Goal: Information Seeking & Learning: Learn about a topic

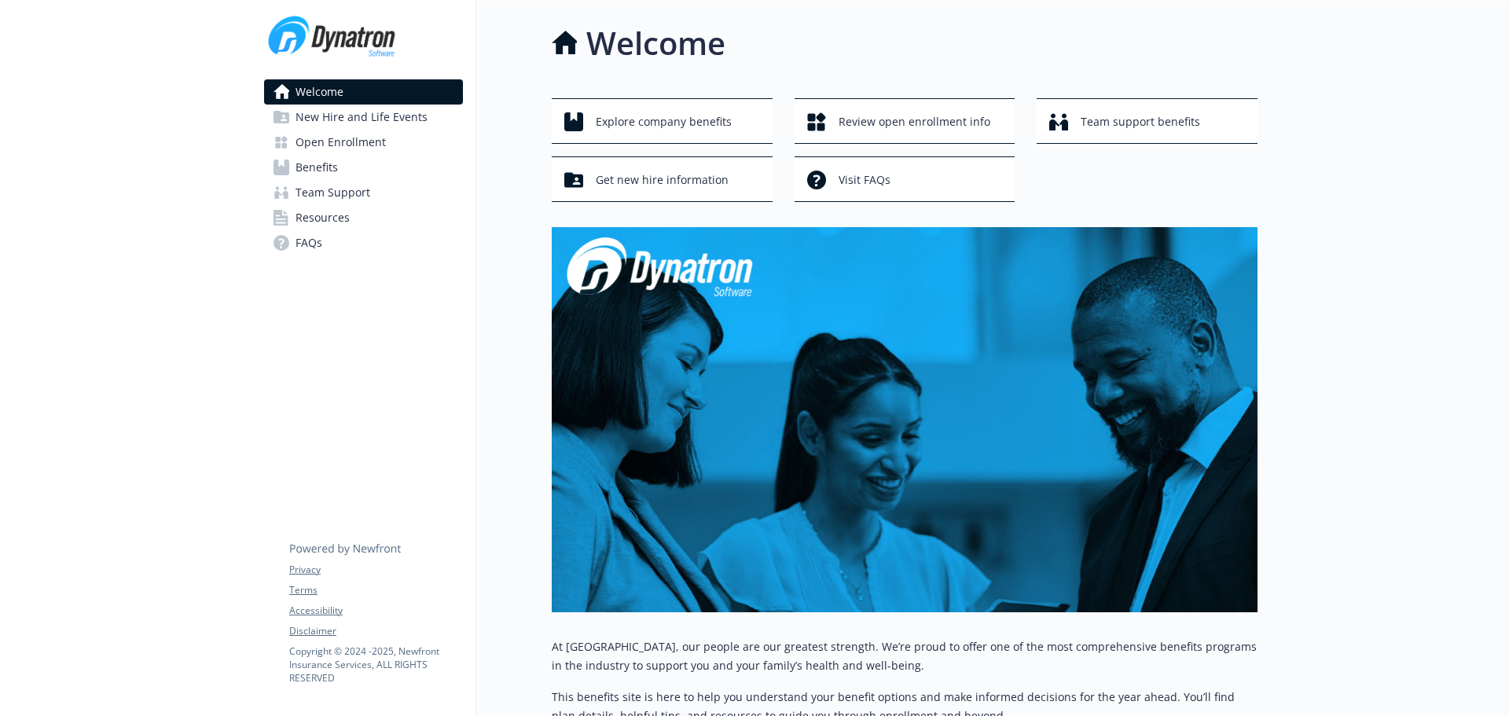
click at [313, 146] on span "Open Enrollment" at bounding box center [341, 142] width 90 height 25
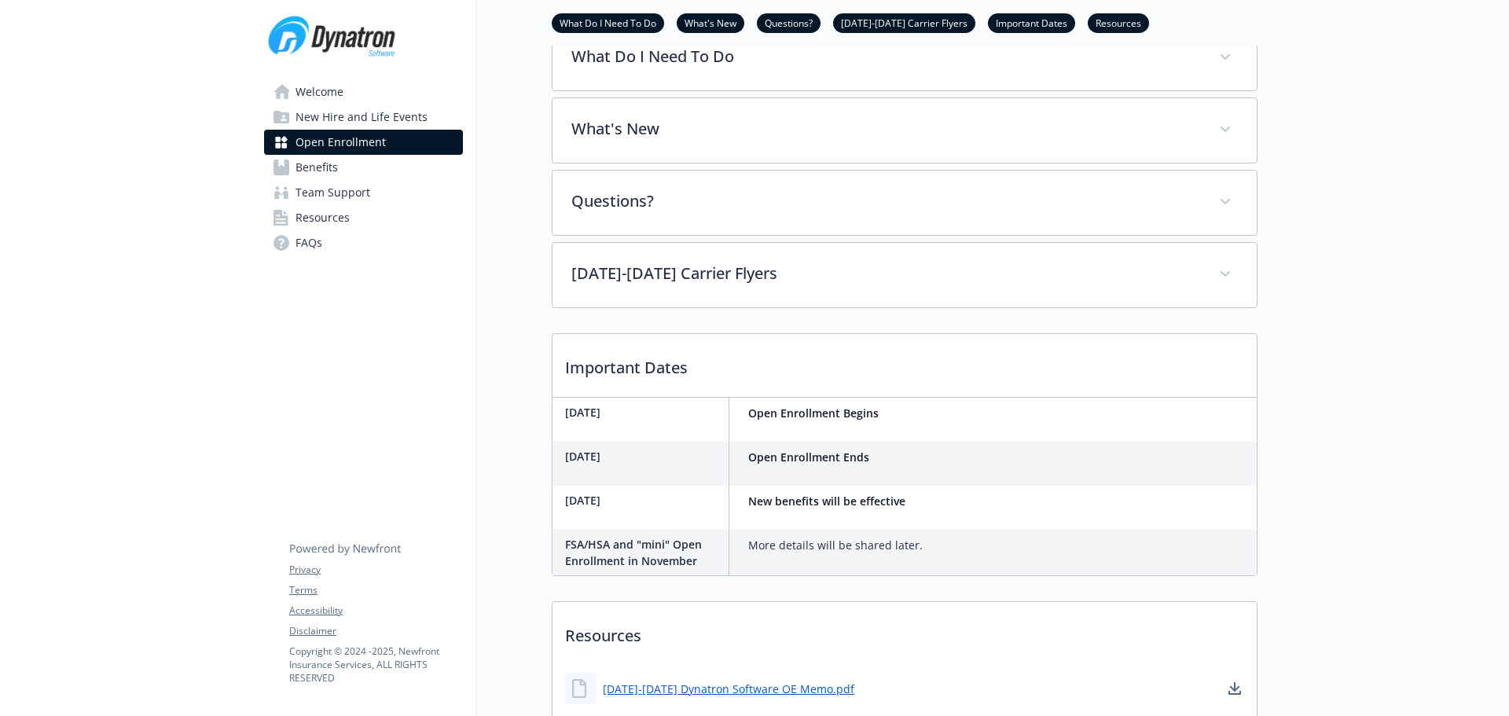
scroll to position [524, 0]
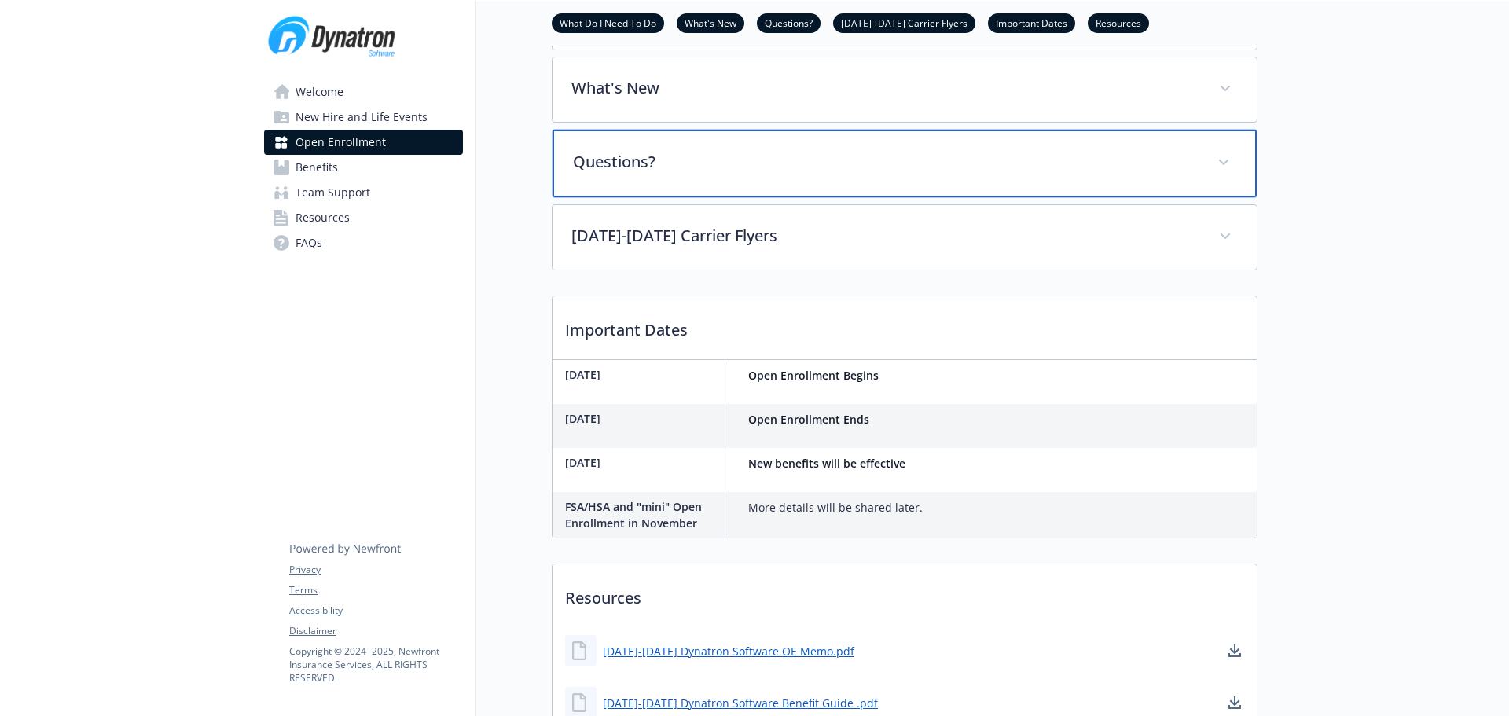
click at [652, 174] on p "Questions?" at bounding box center [886, 162] width 626 height 24
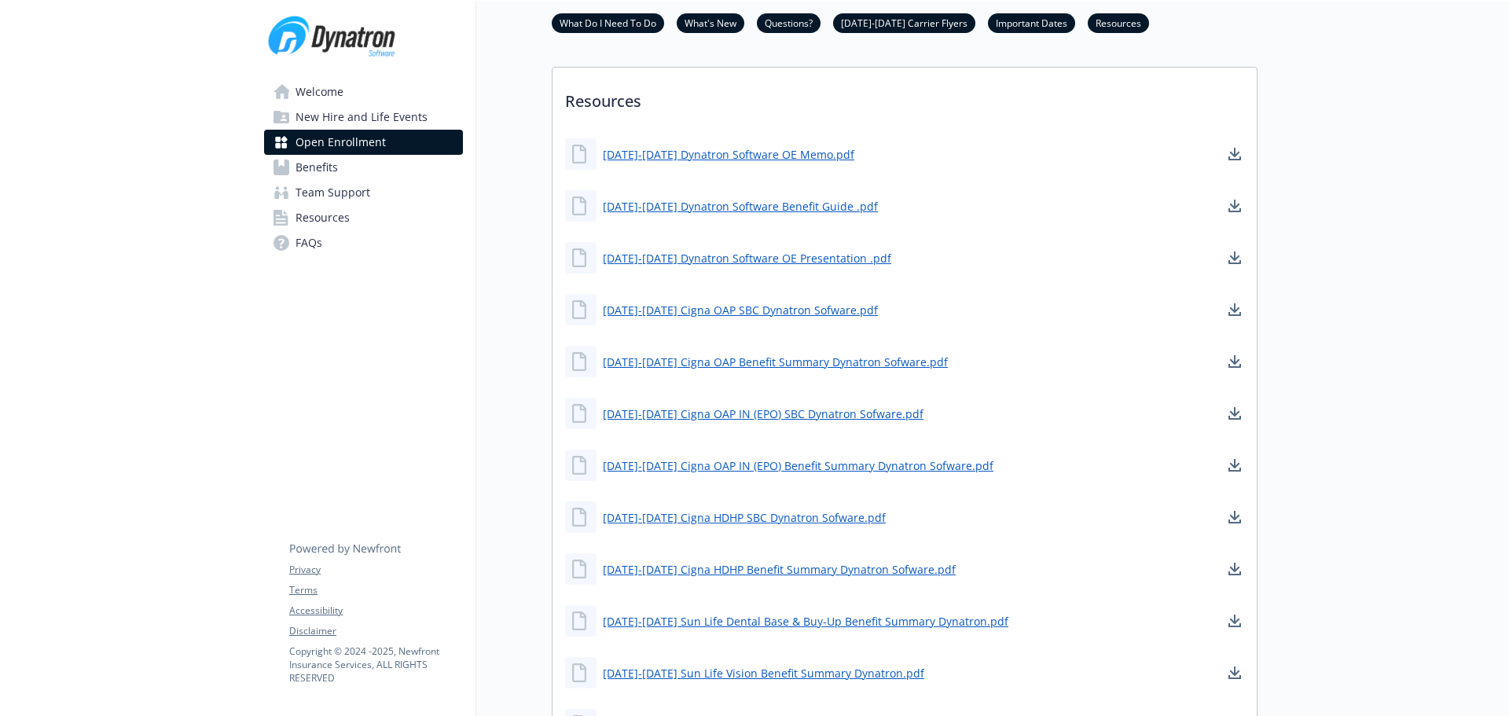
scroll to position [1258, 0]
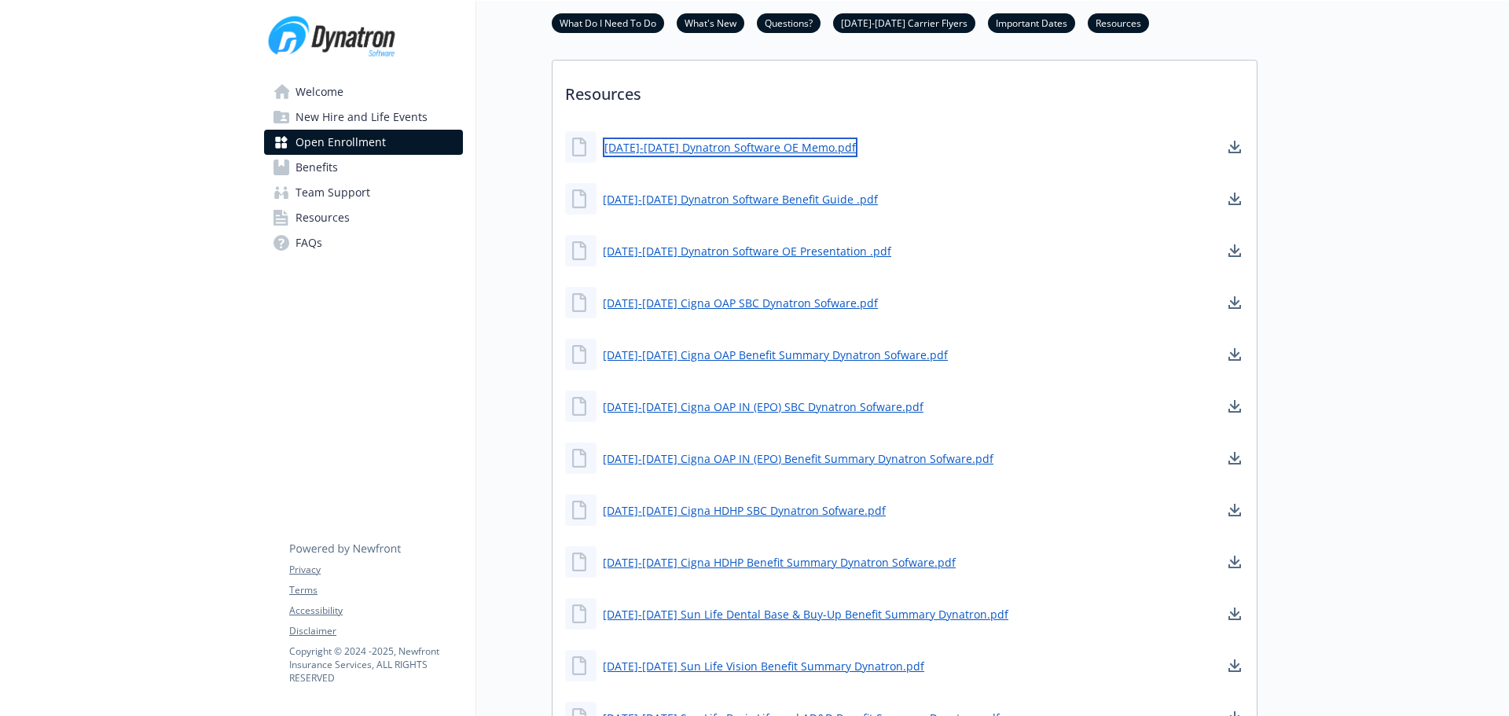
click at [654, 157] on link "[DATE]-[DATE] Dynatron Software OE Memo.pdf" at bounding box center [730, 148] width 255 height 20
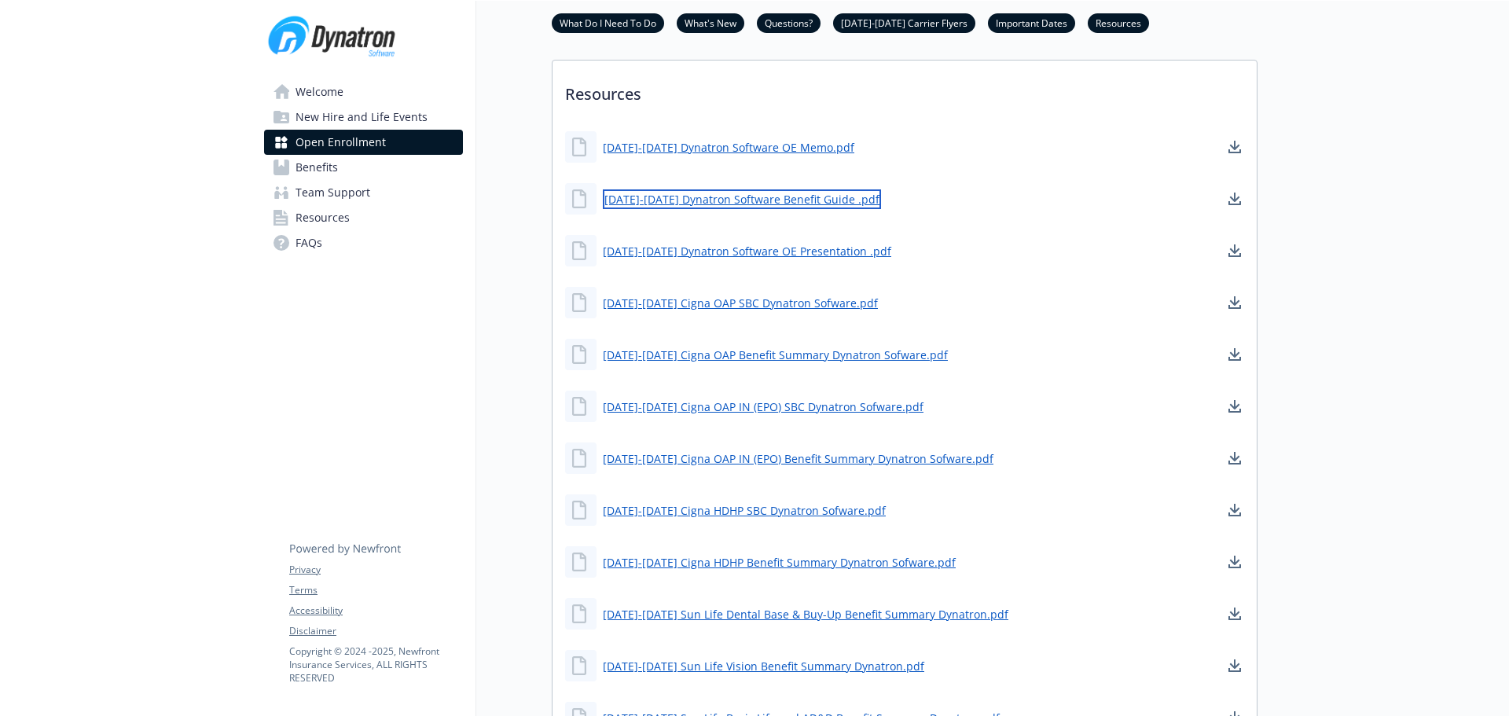
click at [726, 209] on link "[DATE]-[DATE] Dynatron Software Benefit Guide .pdf" at bounding box center [742, 199] width 278 height 20
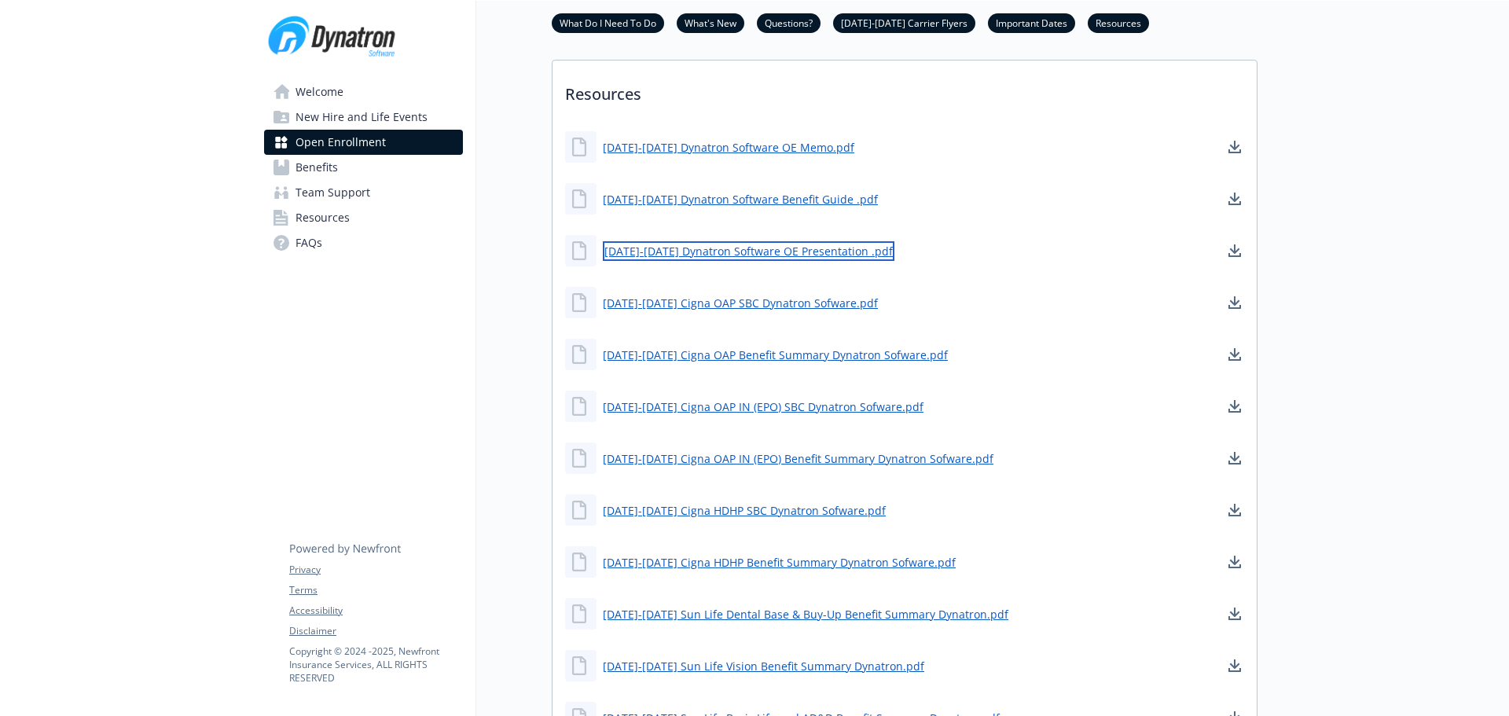
click at [772, 261] on link "[DATE]-[DATE] Dynatron Software OE Presentation .pdf" at bounding box center [749, 251] width 292 height 20
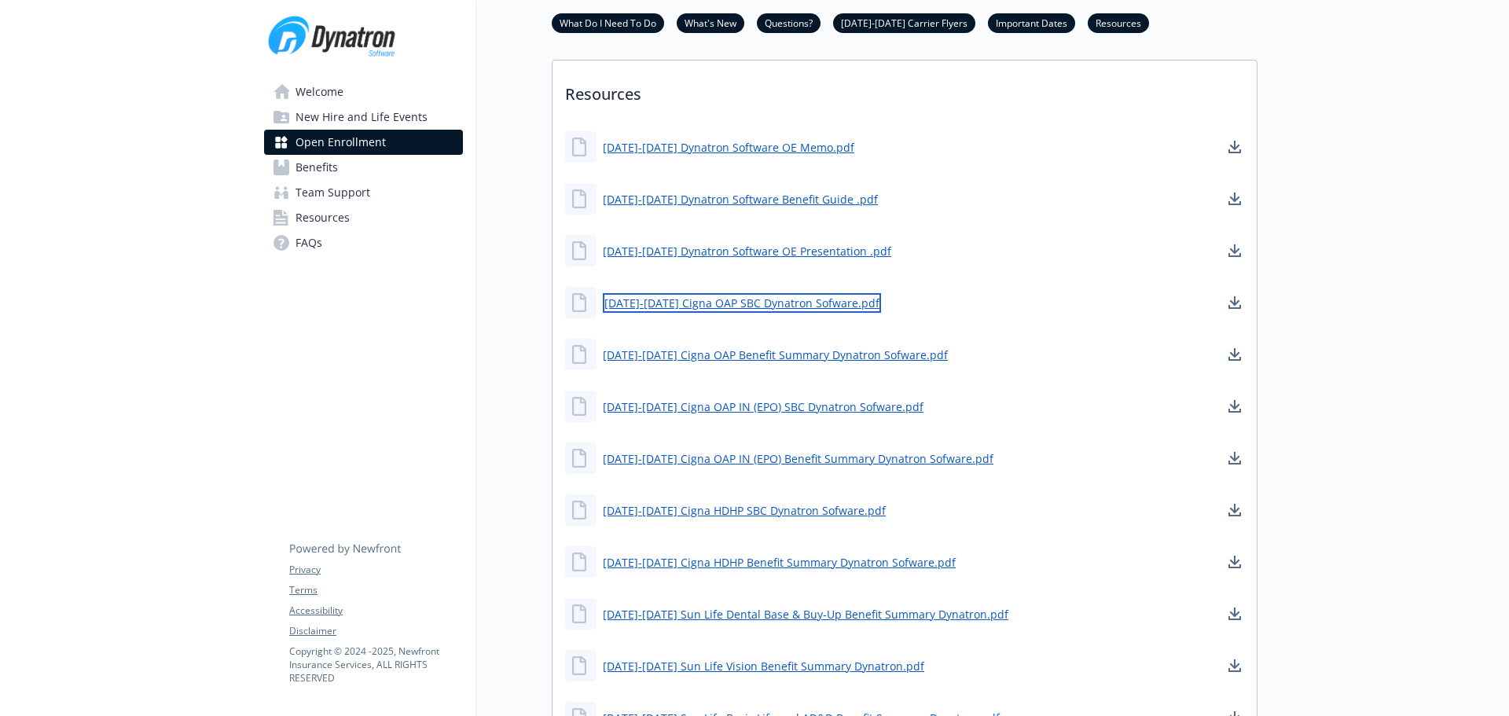
click at [763, 313] on link "[DATE]-[DATE] Cigna OAP SBC Dynatron Sofware.pdf" at bounding box center [742, 303] width 278 height 20
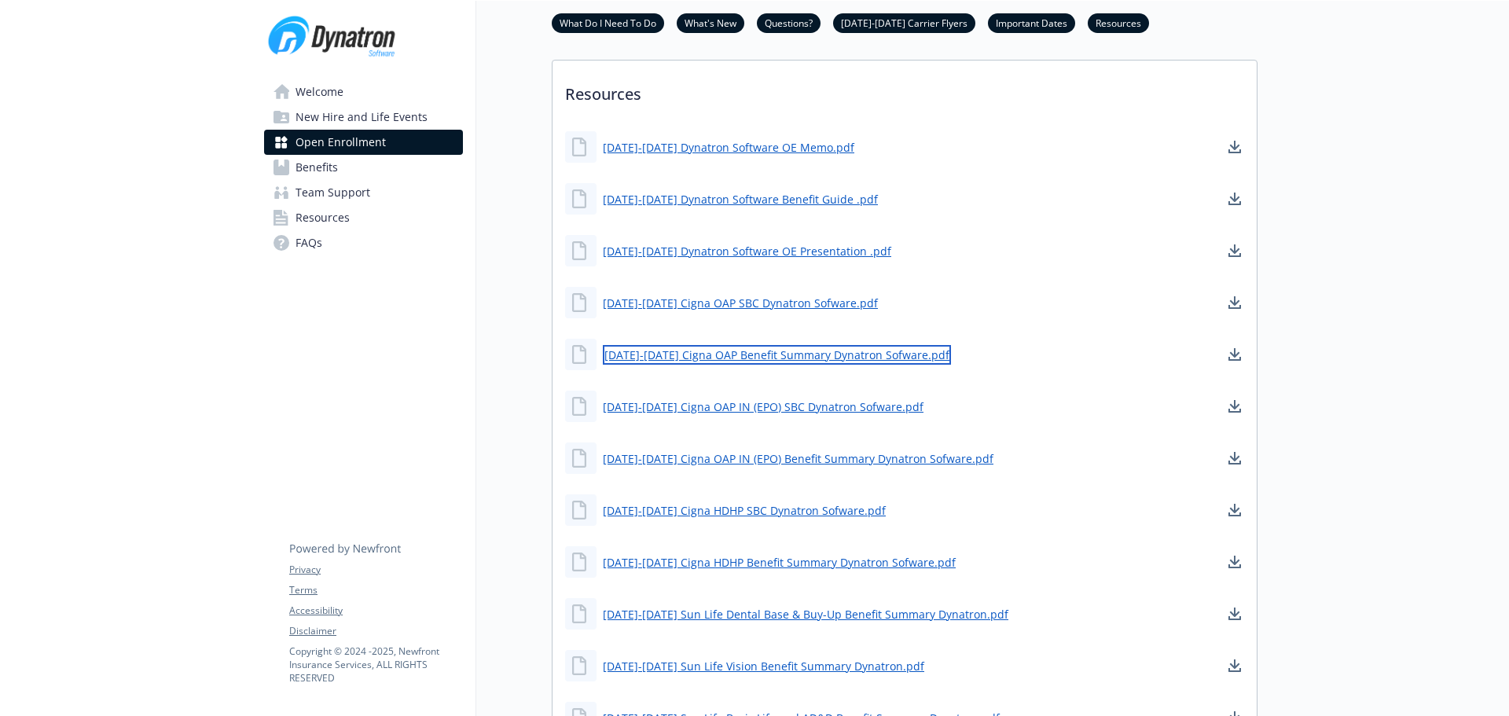
click at [793, 365] on link "[DATE]-[DATE] Cigna OAP Benefit Summary Dynatron Sofware.pdf" at bounding box center [777, 355] width 348 height 20
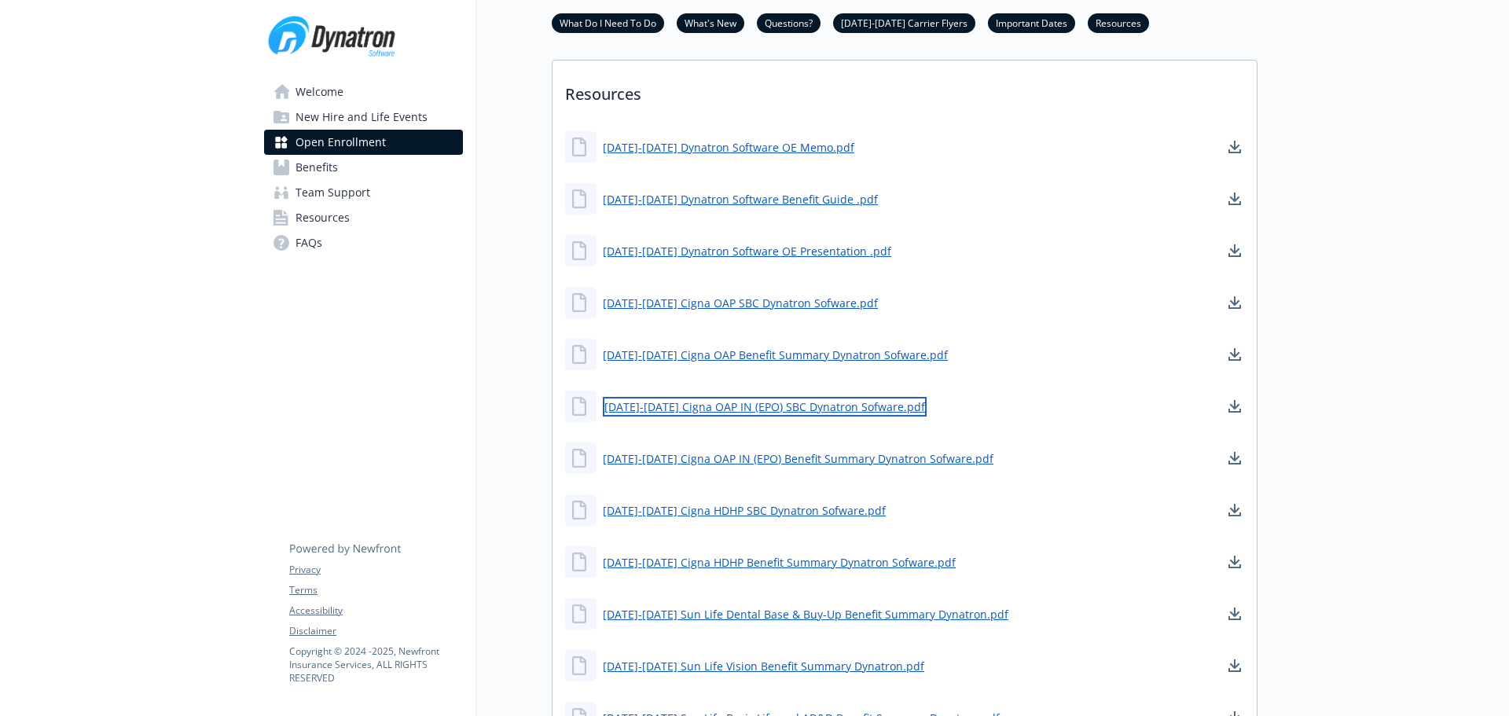
click at [830, 417] on link "[DATE]-[DATE] Cigna OAP IN (EPO) SBC Dynatron Sofware.pdf" at bounding box center [765, 407] width 324 height 20
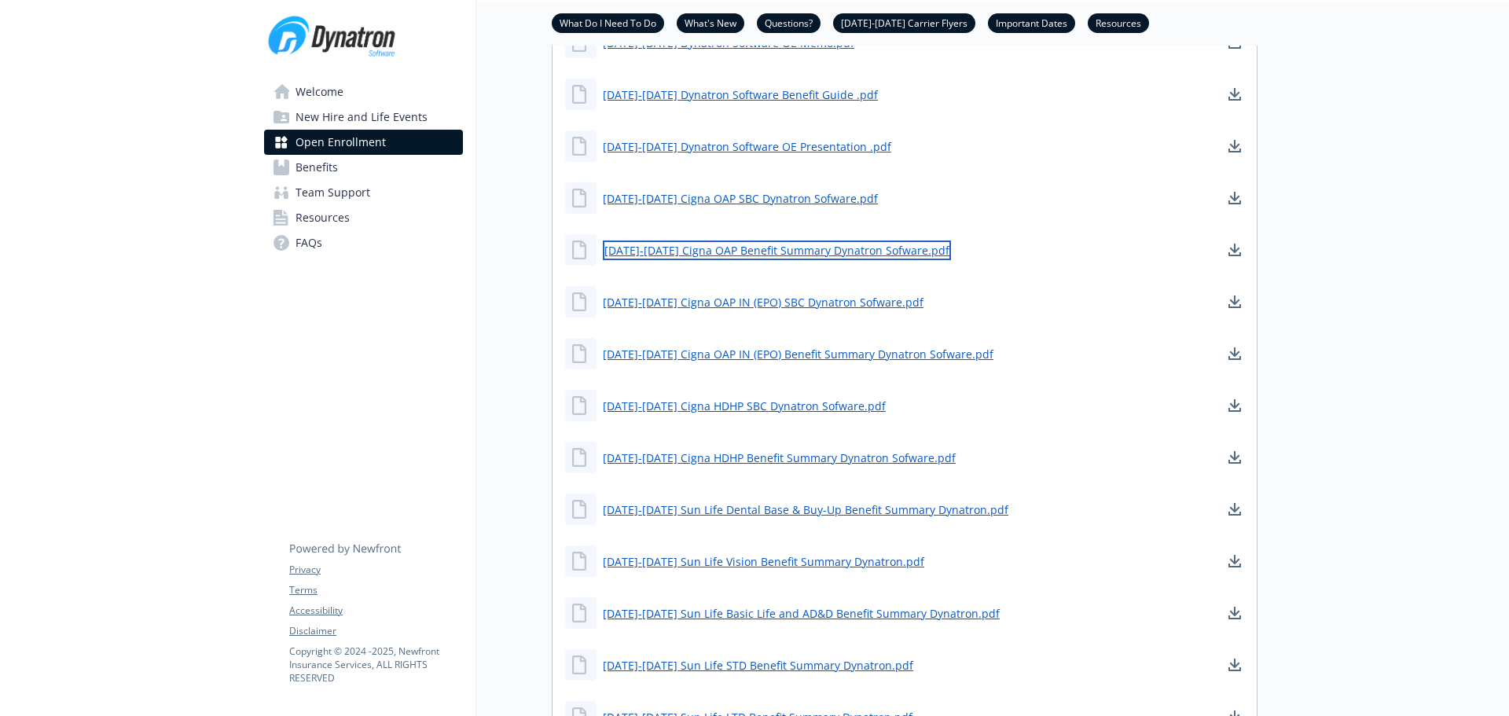
click at [722, 260] on link "[DATE]-[DATE] Cigna OAP Benefit Summary Dynatron Sofware.pdf" at bounding box center [777, 251] width 348 height 20
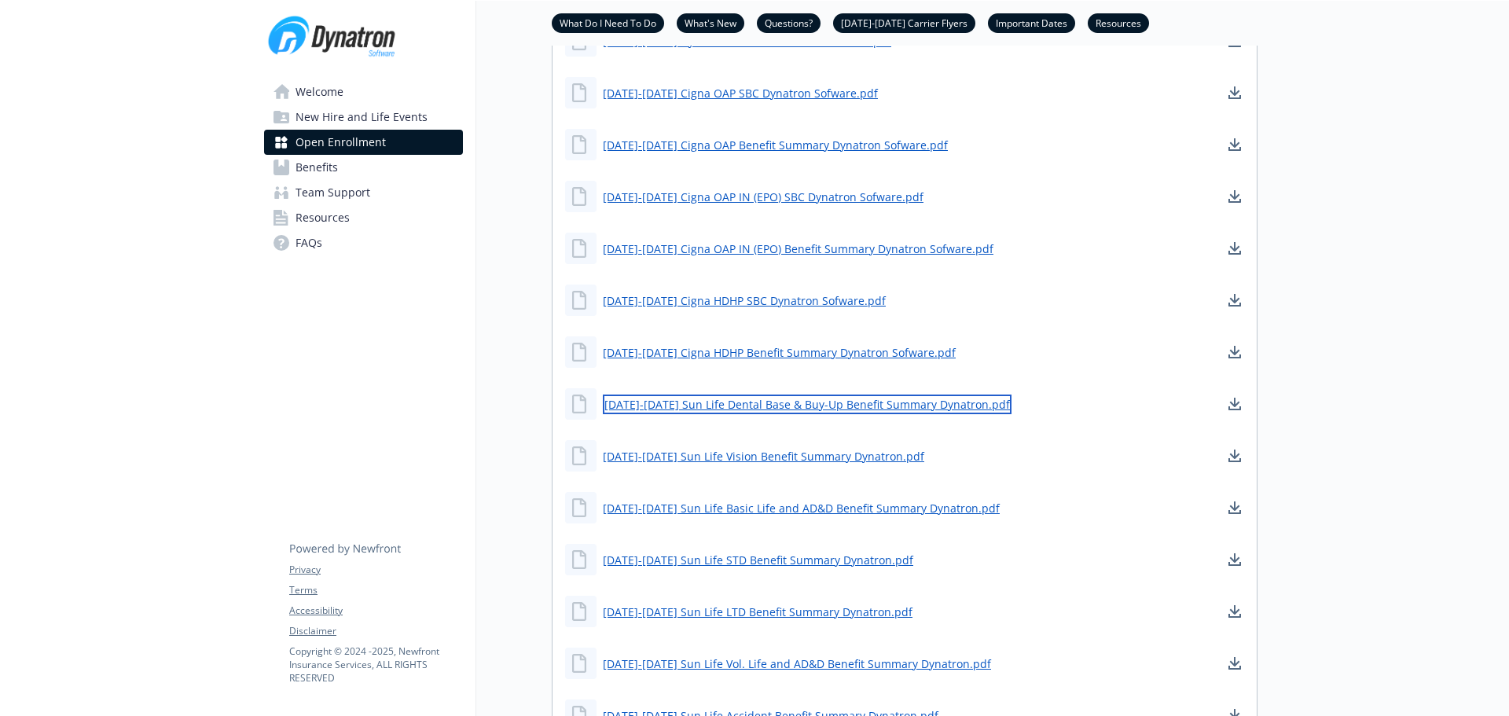
click at [768, 414] on link "[DATE]-[DATE] Sun Life Dental Base & Buy-Up Benefit Summary Dynatron.pdf" at bounding box center [807, 405] width 409 height 20
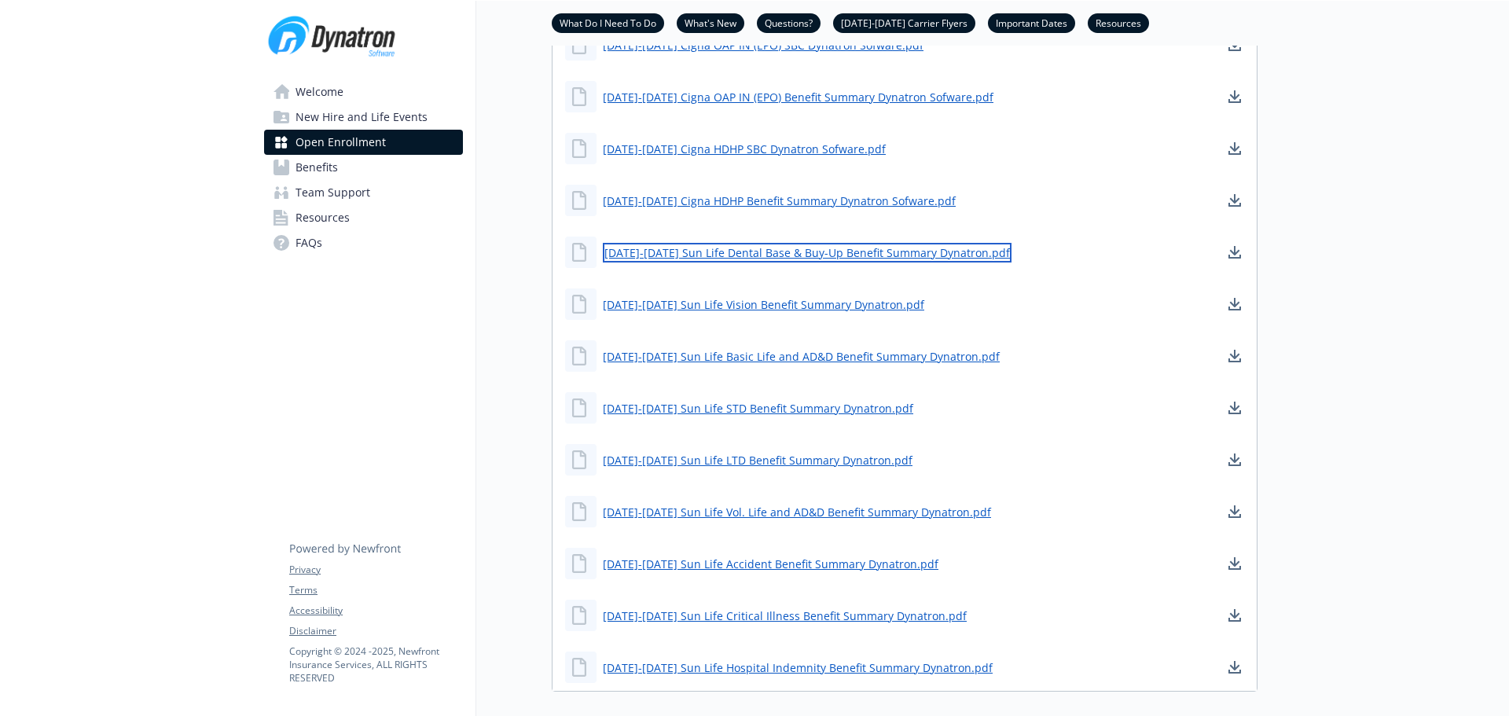
scroll to position [1677, 0]
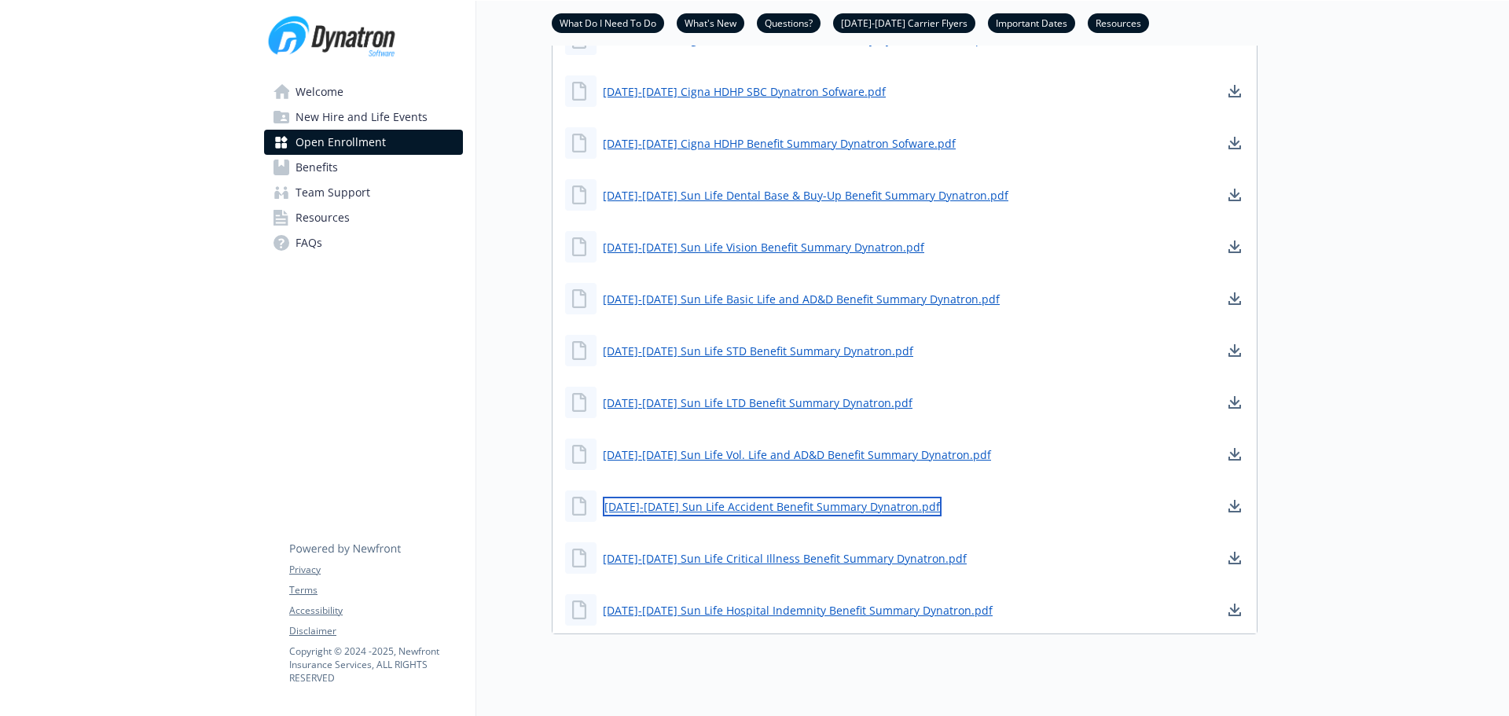
click at [765, 516] on link "[DATE]-[DATE] Sun Life Accident Benefit Summary Dynatron.pdf" at bounding box center [772, 507] width 339 height 20
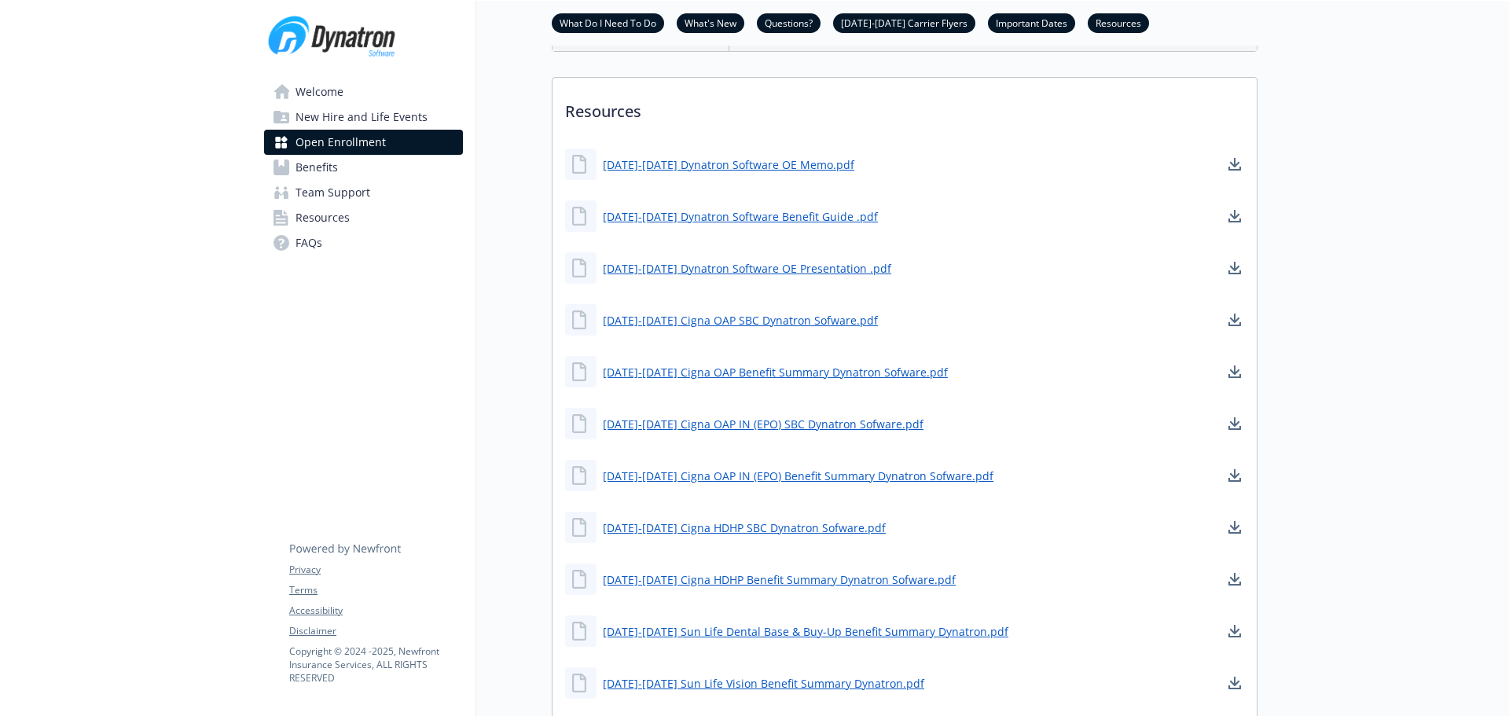
scroll to position [1240, 0]
click at [774, 227] on link "[DATE]-[DATE] Dynatron Software Benefit Guide .pdf" at bounding box center [742, 218] width 278 height 20
